Goal: Check status: Check status

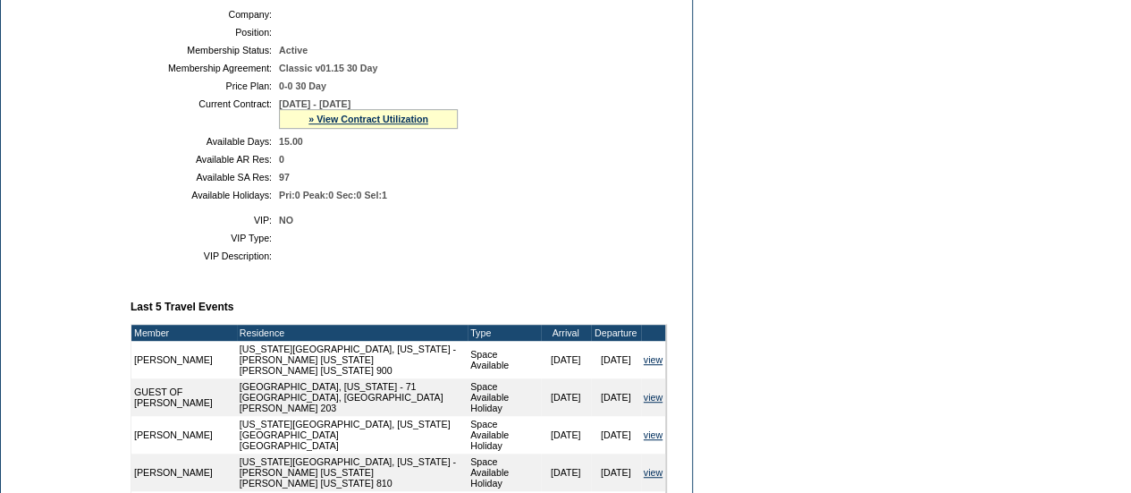
scroll to position [400, 0]
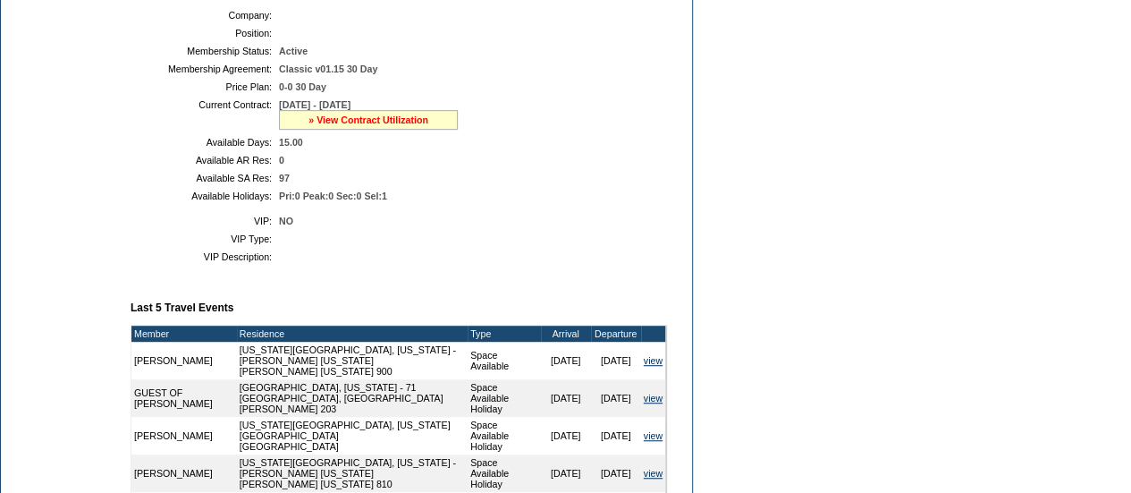
click at [326, 125] on link "» View Contract Utilization" at bounding box center [368, 119] width 120 height 11
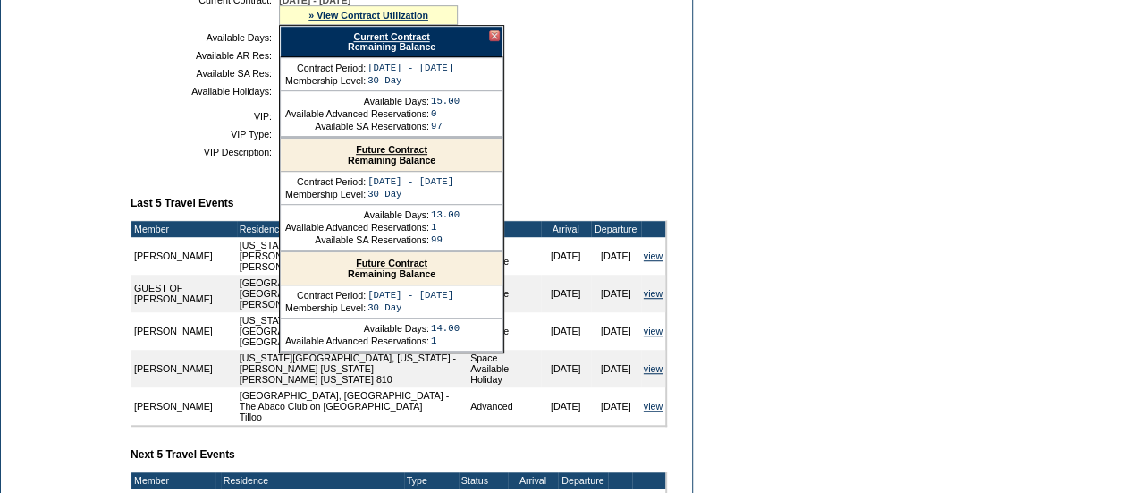
scroll to position [486, 0]
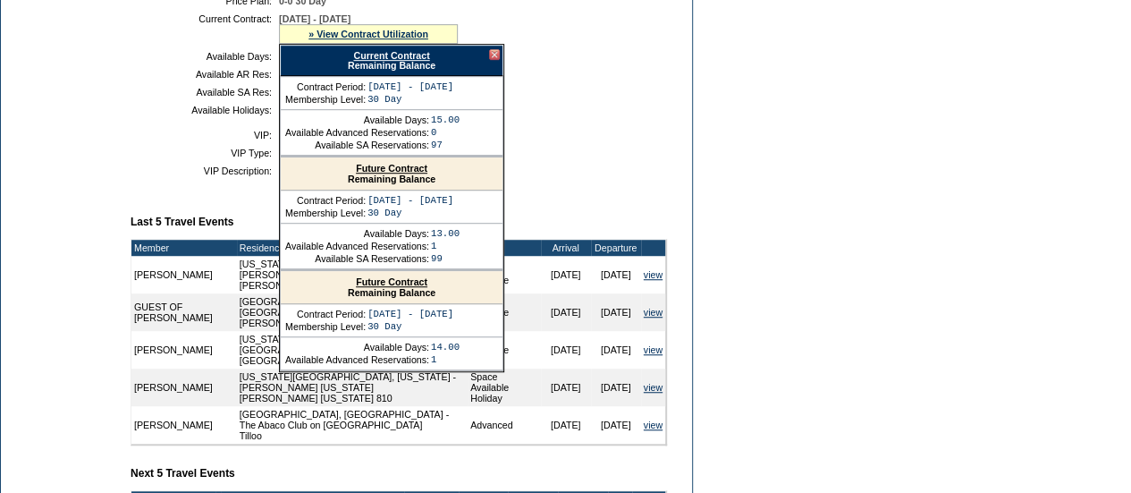
click at [366, 61] on link "Current Contract" at bounding box center [391, 55] width 76 height 11
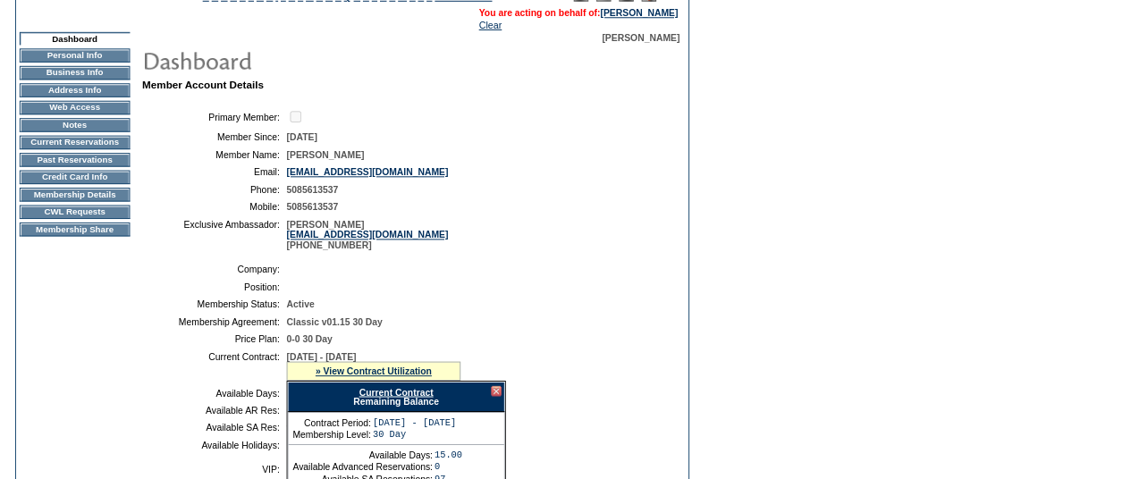
scroll to position [0, 0]
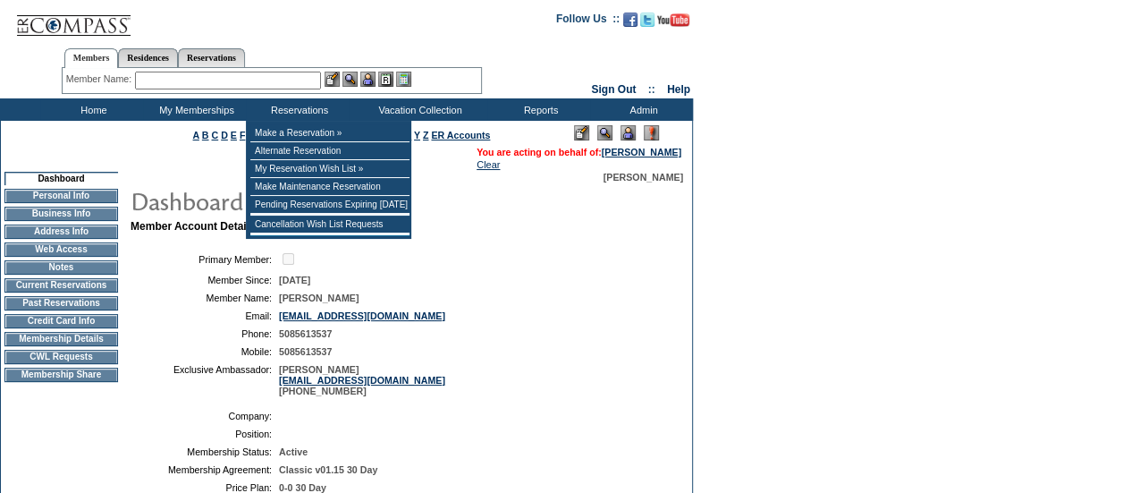
click at [272, 80] on input "text" at bounding box center [228, 81] width 186 height 18
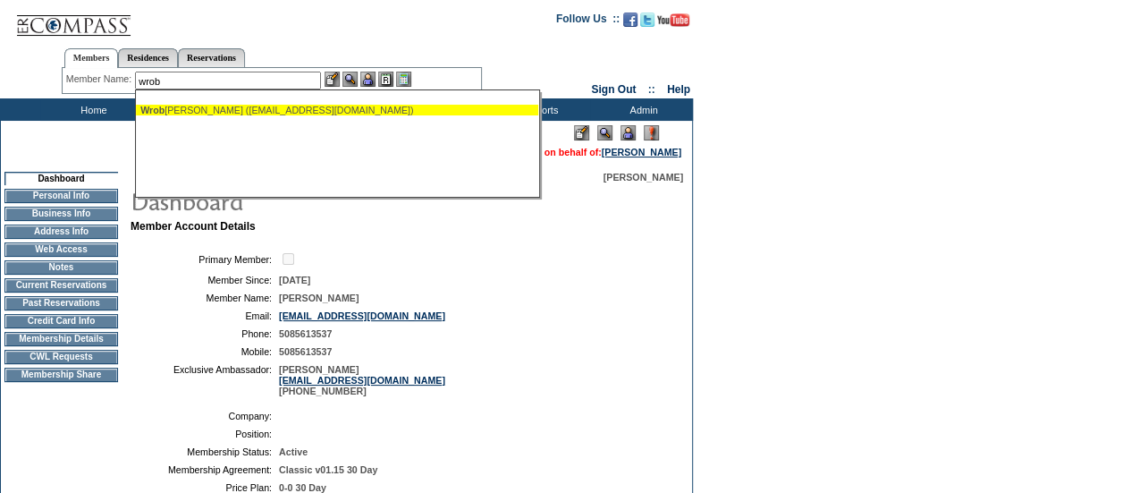
click at [255, 114] on div "Wrob lewski, Brian (bwrobs@outlook.com)" at bounding box center [336, 110] width 393 height 11
type input "Wroblewski, Brian (bwrobs@outlook.com)"
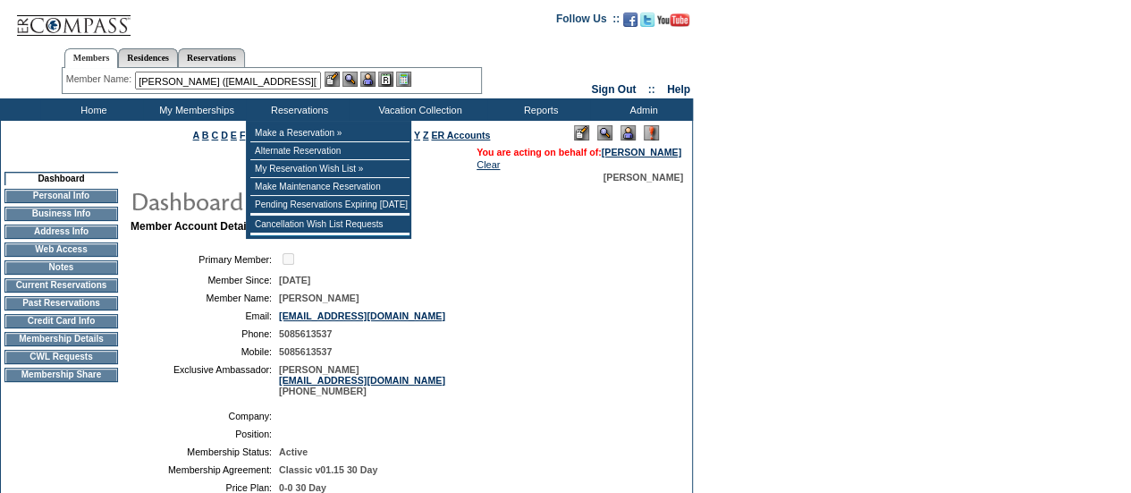
click at [348, 80] on img at bounding box center [349, 79] width 15 height 15
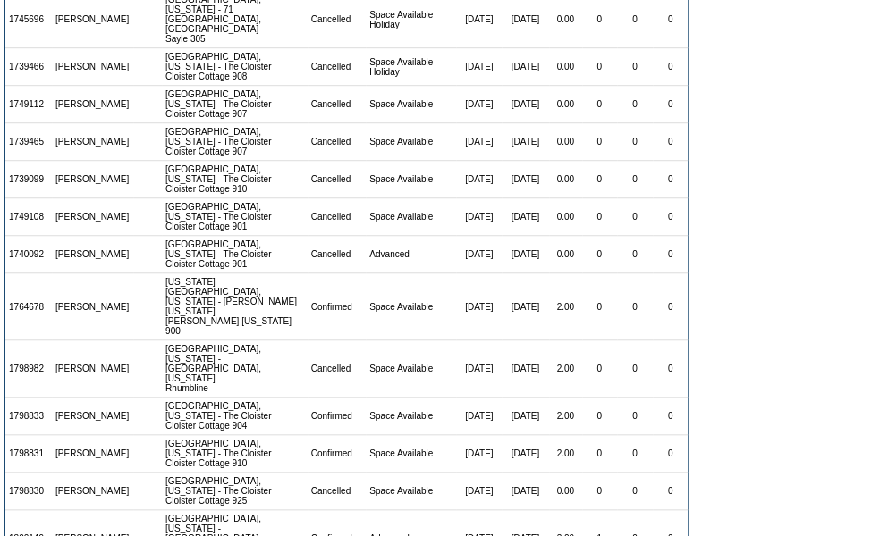
scroll to position [38, 0]
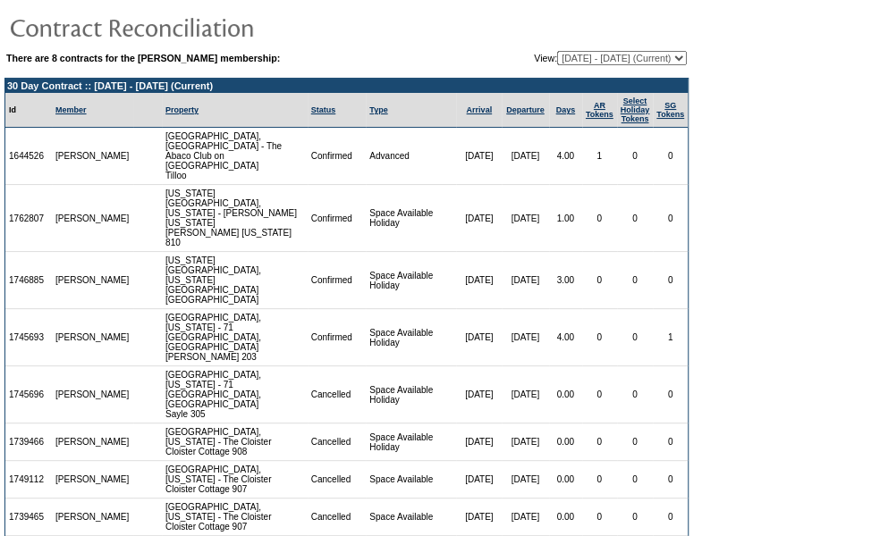
click at [607, 63] on select "11/01/15 - 09/30/22 10/01/22 - 09/30/23 10/01/23 - 10/31/24 11/01/24 - 10/31/25…" at bounding box center [622, 58] width 130 height 14
select select "160385"
click at [557, 51] on select "11/01/15 - 09/30/22 10/01/22 - 09/30/23 10/01/23 - 10/31/24 11/01/24 - 10/31/25…" at bounding box center [622, 58] width 130 height 14
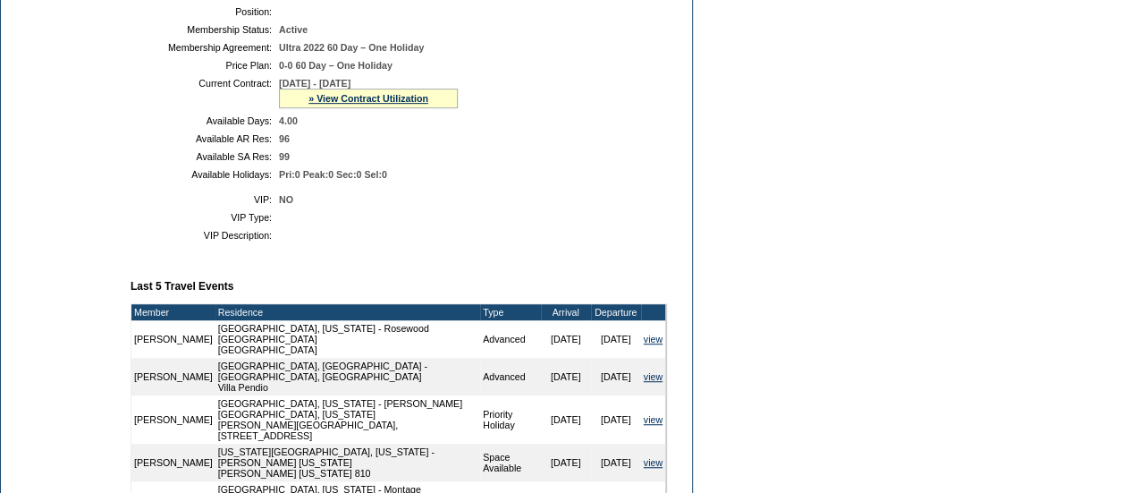
scroll to position [424, 0]
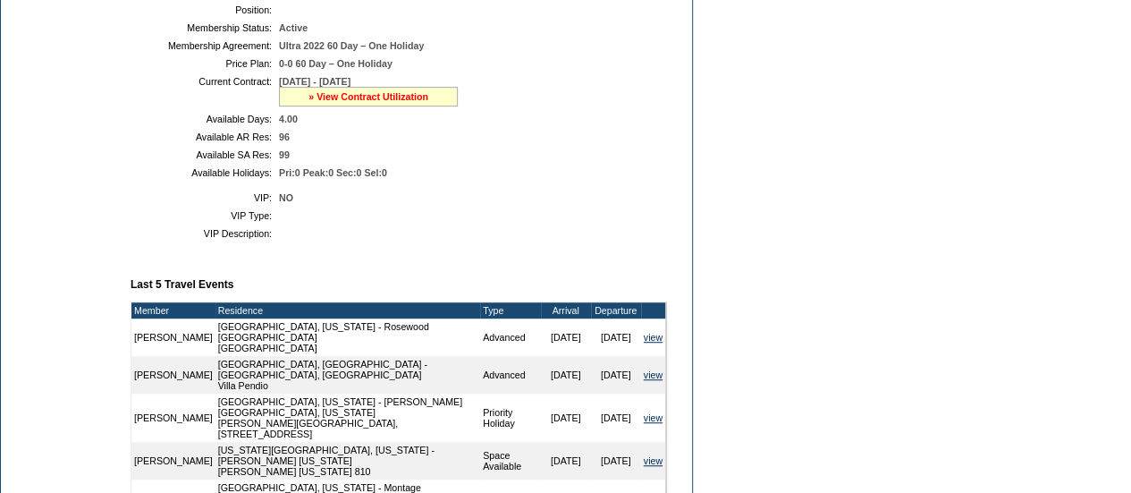
click at [344, 102] on link "» View Contract Utilization" at bounding box center [368, 96] width 120 height 11
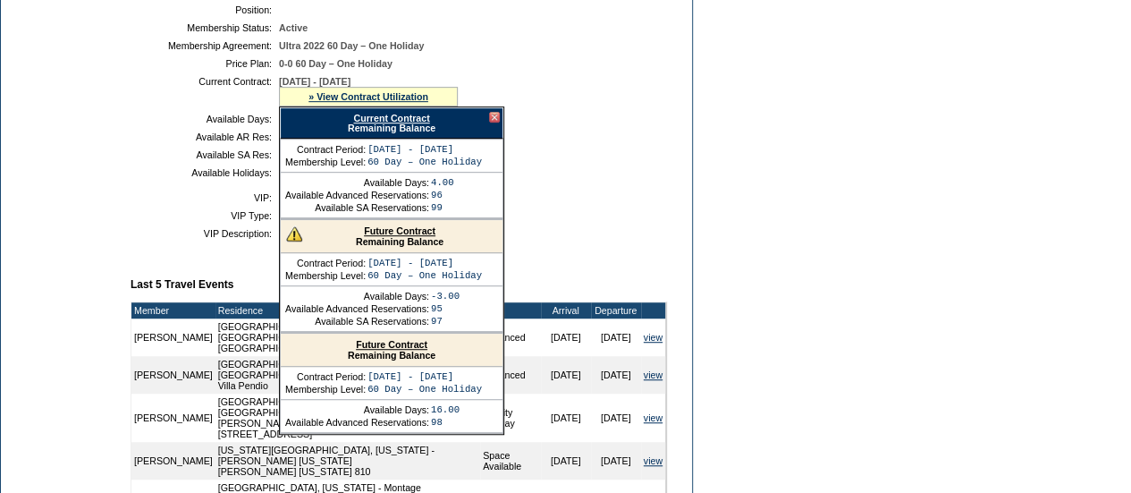
scroll to position [500, 0]
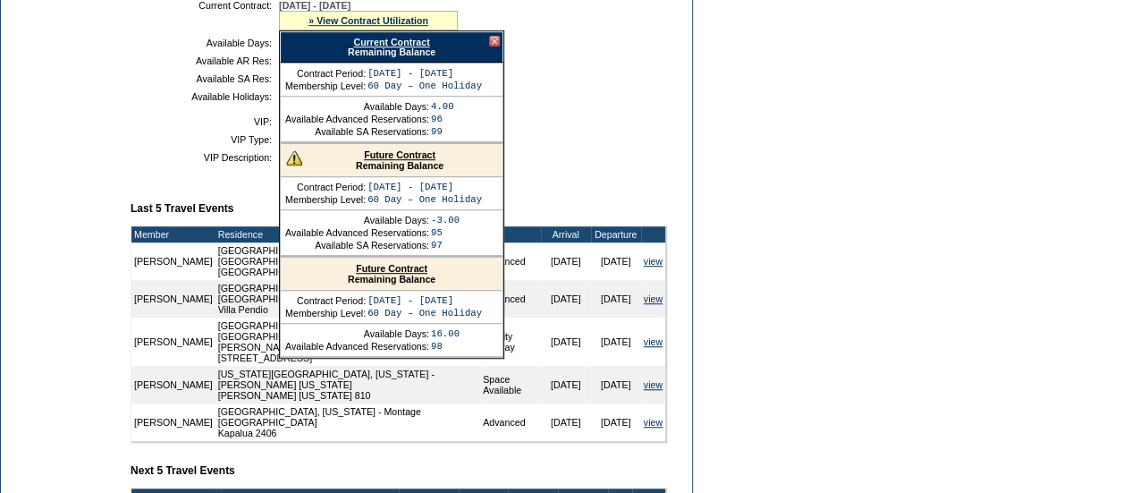
click at [388, 274] on link "Future Contract" at bounding box center [392, 268] width 72 height 11
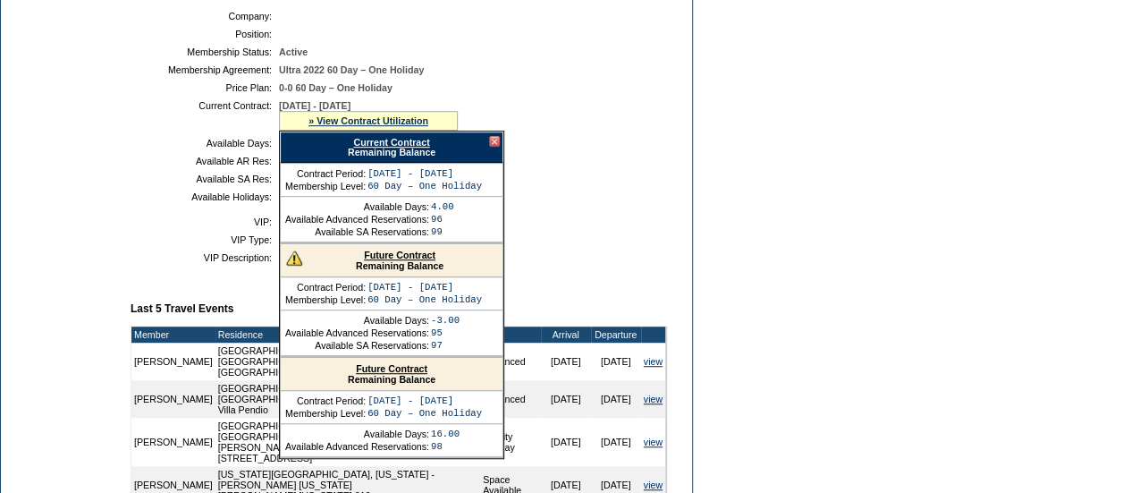
scroll to position [394, 0]
